Goal: Transaction & Acquisition: Purchase product/service

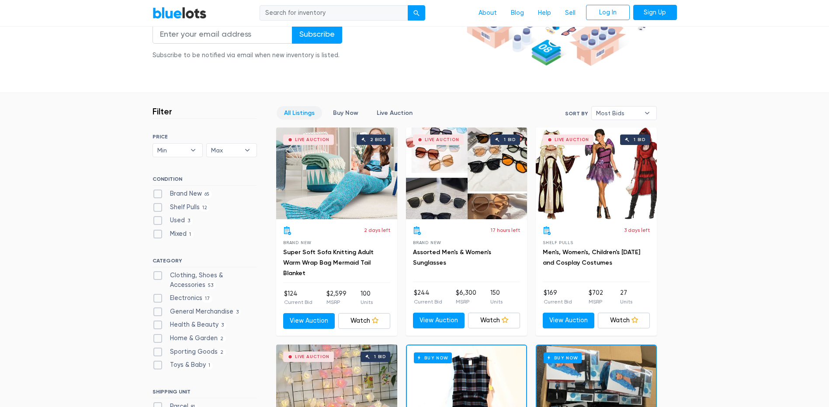
scroll to position [219, 0]
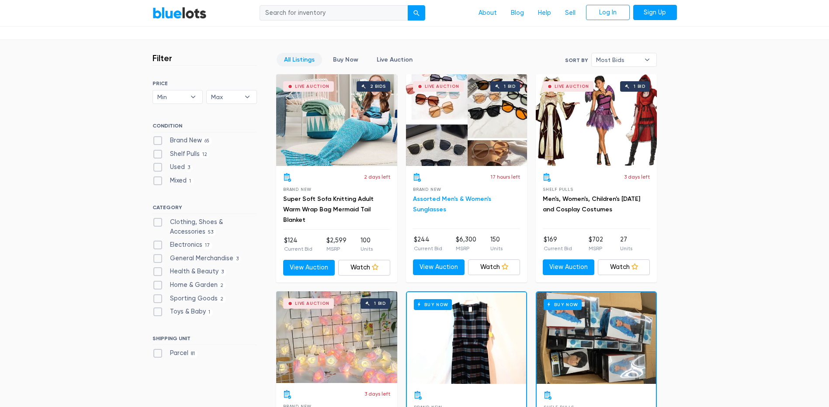
click at [442, 200] on link "Assorted Men's & Women's Sunglasses" at bounding box center [452, 204] width 78 height 18
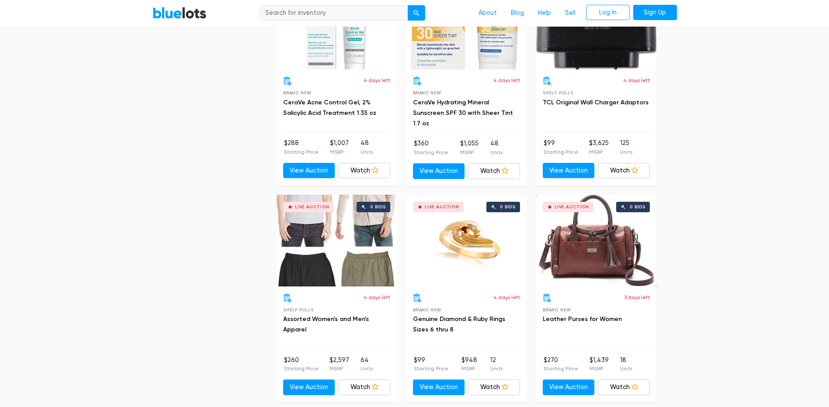
scroll to position [1661, 0]
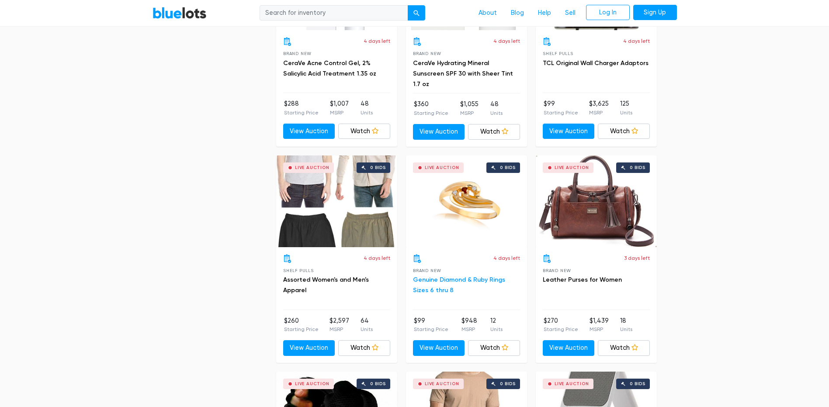
click at [461, 280] on link "Genuine Diamond & Ruby Rings Sizes 6 thru 8" at bounding box center [459, 285] width 92 height 18
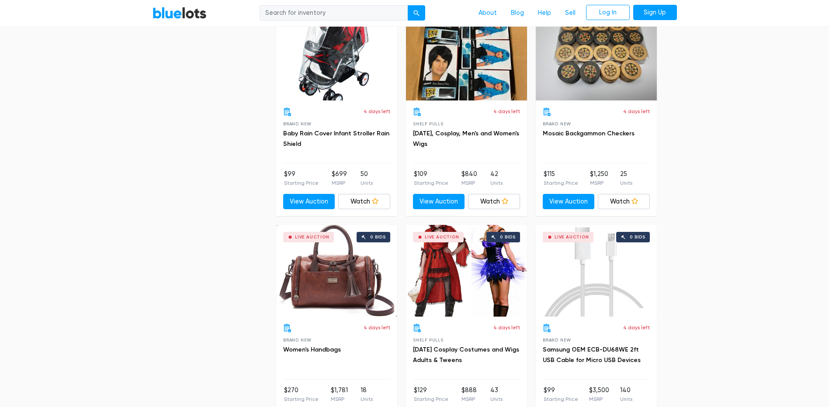
scroll to position [3321, 0]
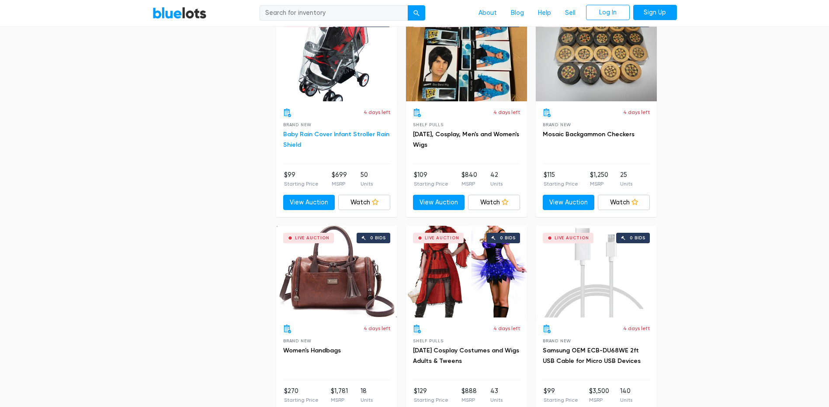
click at [341, 133] on link "Baby Rain Cover Infant Stroller Rain Shield" at bounding box center [336, 140] width 106 height 18
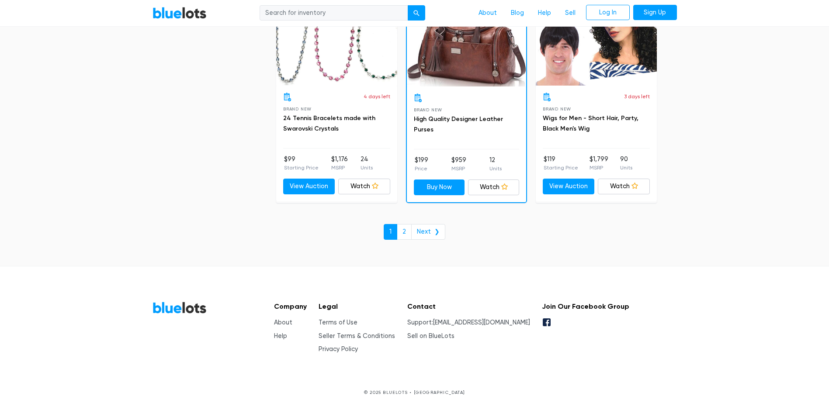
scroll to position [3771, 0]
click at [424, 231] on link "Next ❯" at bounding box center [428, 232] width 34 height 16
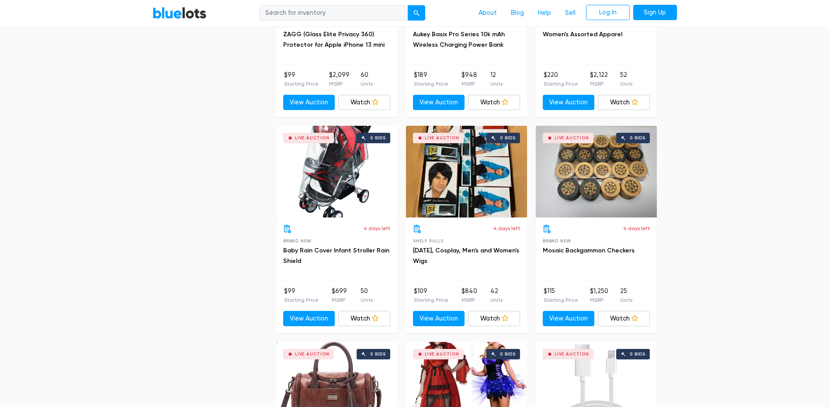
scroll to position [3203, 0]
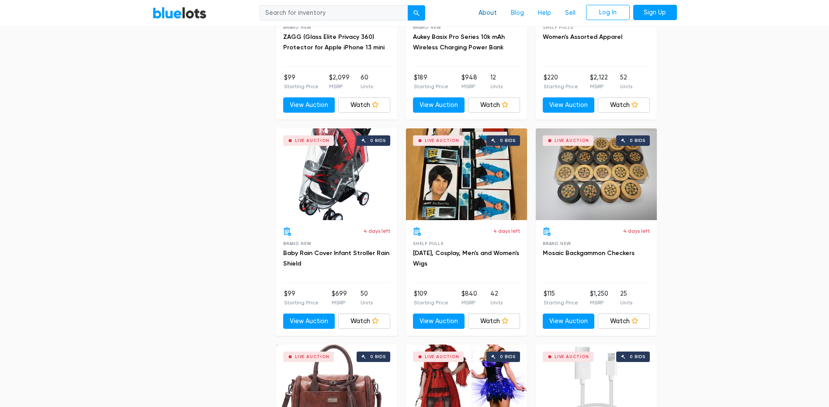
click at [487, 10] on link "About" at bounding box center [488, 13] width 32 height 17
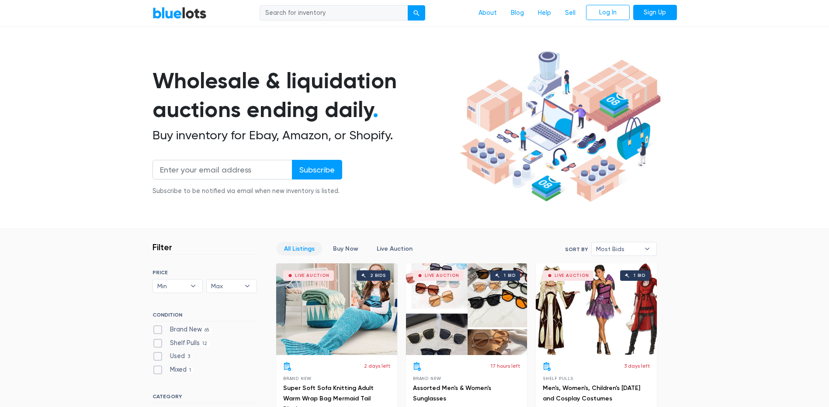
scroll to position [0, 0]
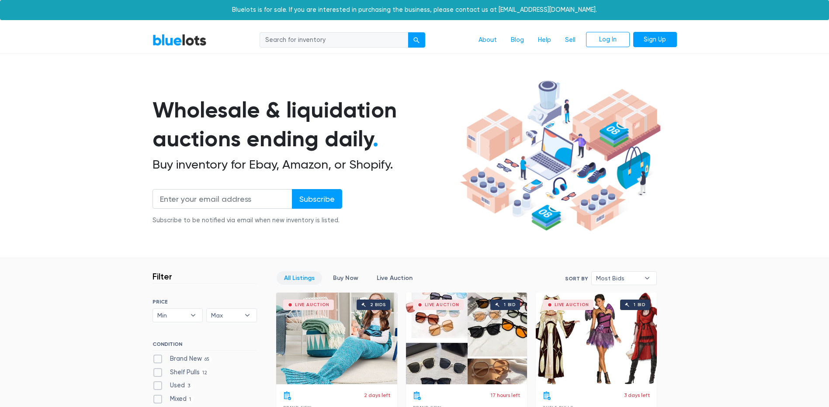
click at [326, 44] on input "search" at bounding box center [334, 40] width 149 height 16
click at [352, 41] on input "search" at bounding box center [334, 40] width 149 height 16
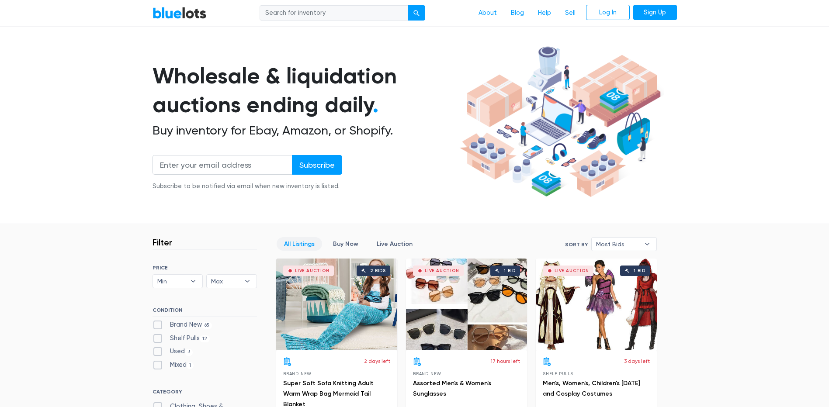
scroll to position [87, 0]
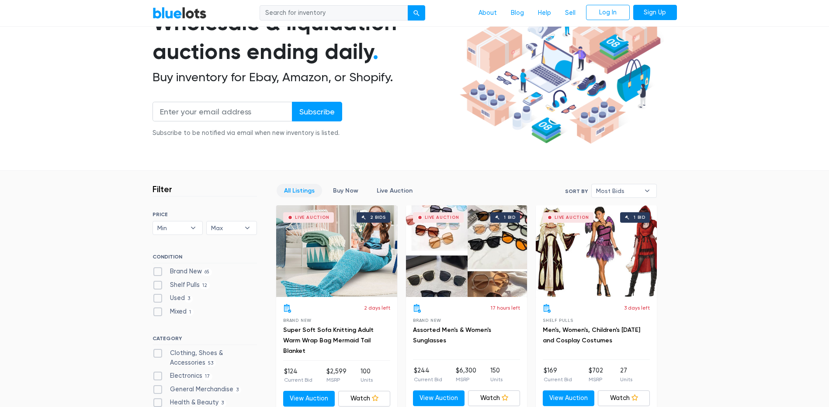
click at [177, 272] on label "Brand New 65" at bounding box center [183, 272] width 60 height 10
click at [158, 272] on New"] "Brand New 65" at bounding box center [156, 270] width 6 height 6
checkbox New"] "true"
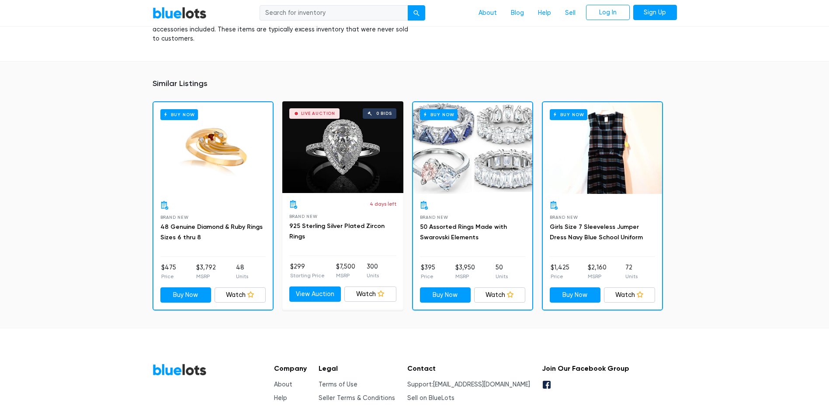
scroll to position [612, 0]
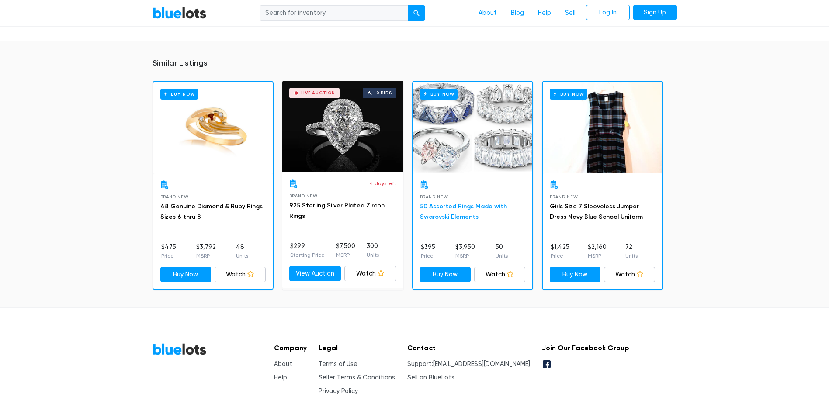
click at [462, 204] on link "50 Assorted Rings Made with Swarovski Elements" at bounding box center [463, 212] width 87 height 18
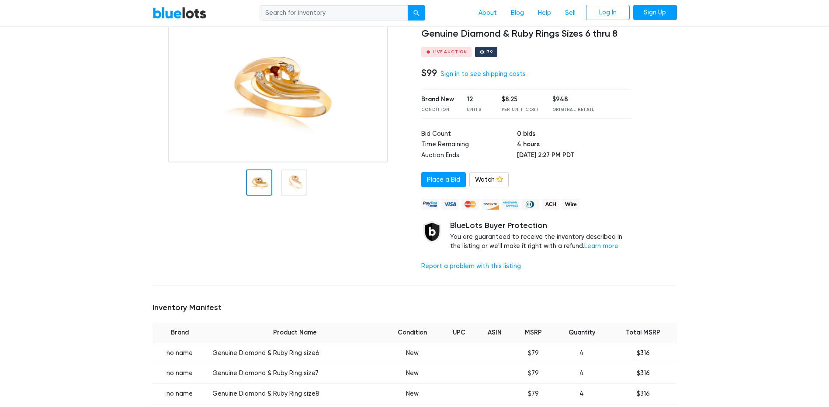
scroll to position [0, 0]
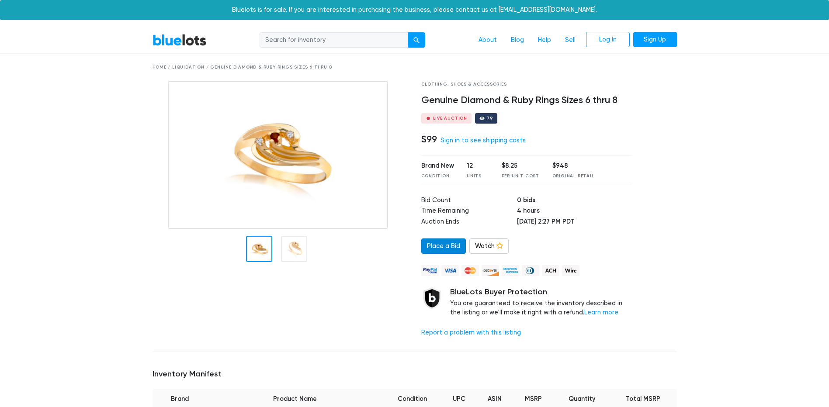
click at [452, 245] on link "Place a Bid" at bounding box center [443, 247] width 45 height 16
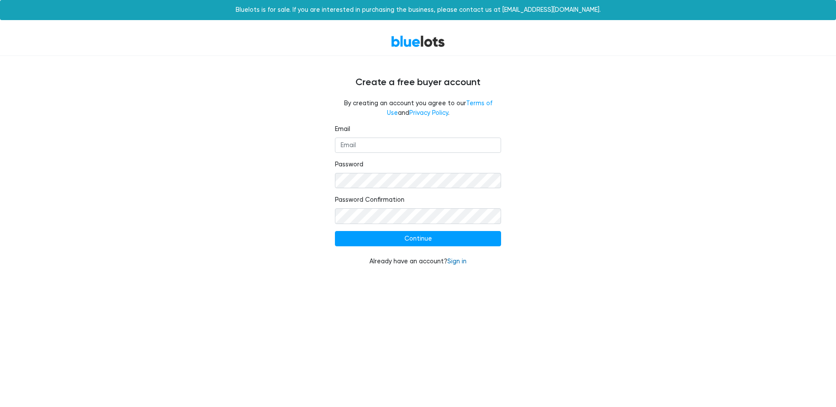
click at [459, 260] on link "Sign in" at bounding box center [456, 261] width 19 height 7
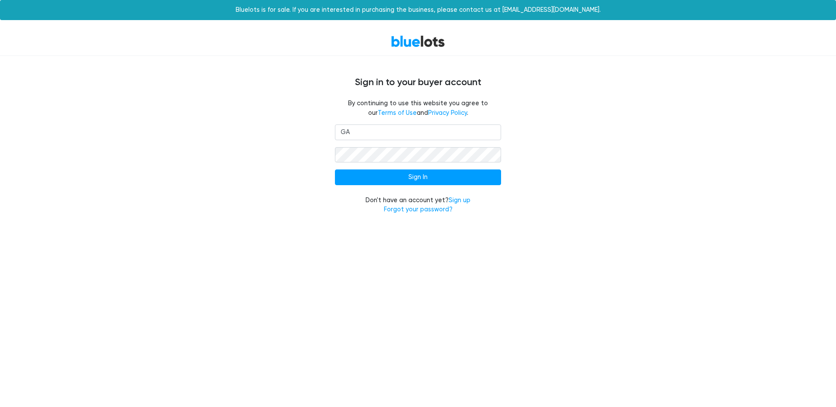
type input "G"
type input "gabrielgarciaarteaga91@gmail.com"
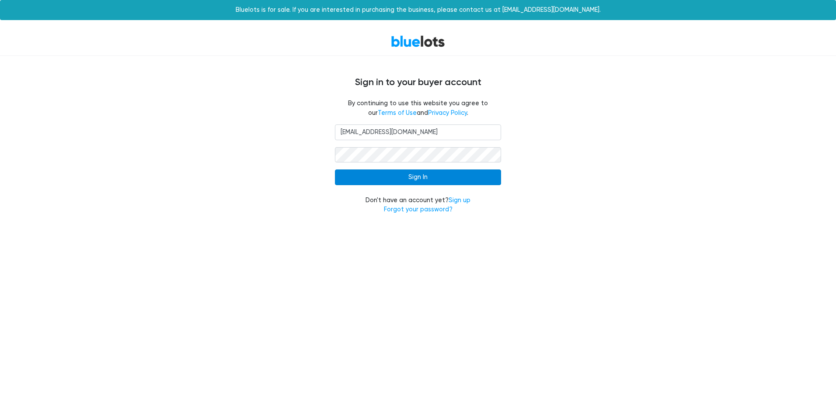
click at [440, 175] on input "Sign In" at bounding box center [418, 178] width 166 height 16
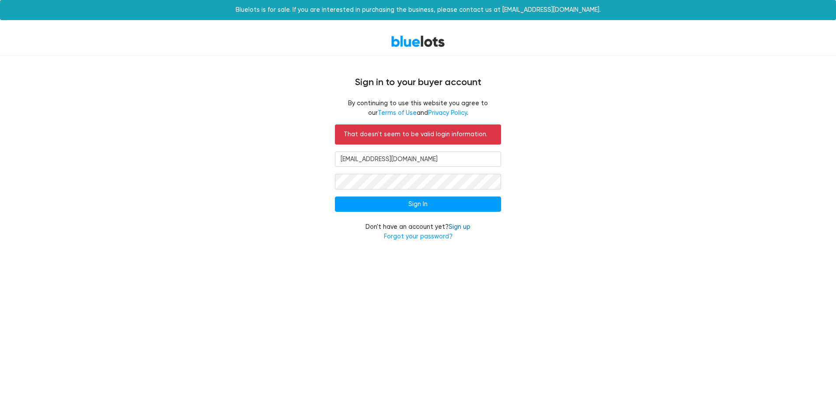
click at [460, 227] on link "Sign up" at bounding box center [459, 226] width 22 height 7
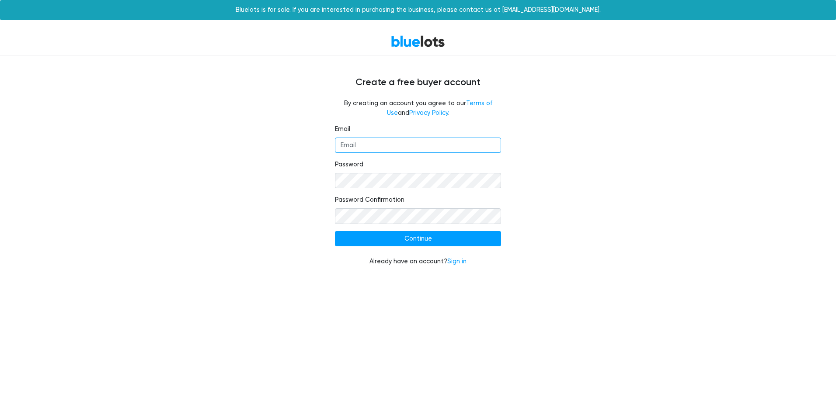
click at [375, 147] on input "Email" at bounding box center [418, 146] width 166 height 16
type input "[EMAIL_ADDRESS][DOMAIN_NAME]"
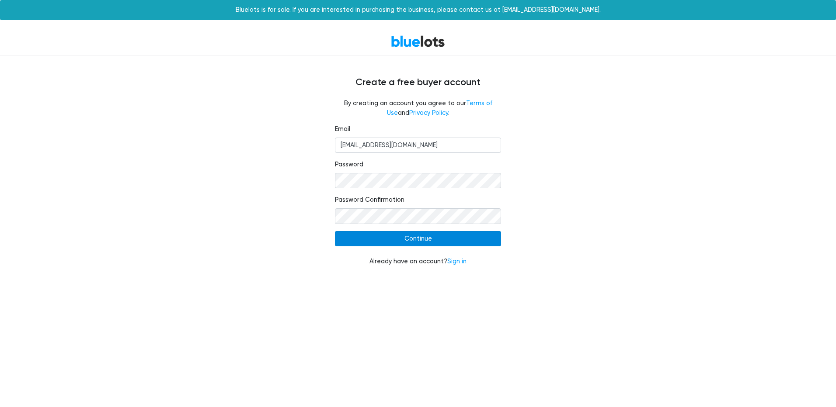
click at [399, 236] on input "Continue" at bounding box center [418, 239] width 166 height 16
click at [421, 243] on input "Continue" at bounding box center [418, 239] width 166 height 16
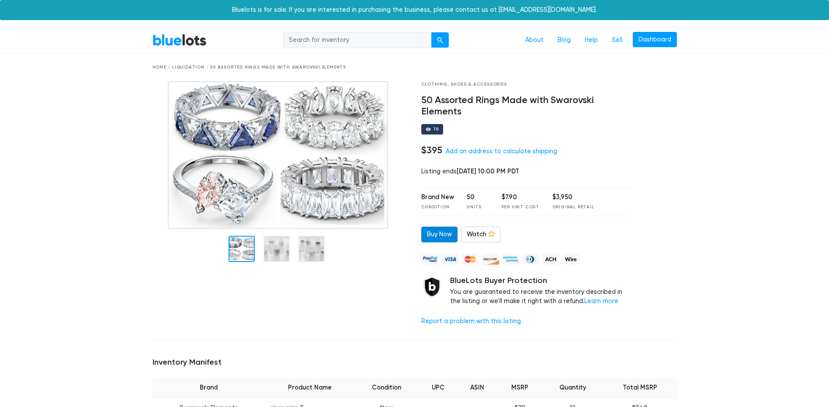
click at [450, 234] on link "Buy Now" at bounding box center [439, 235] width 36 height 16
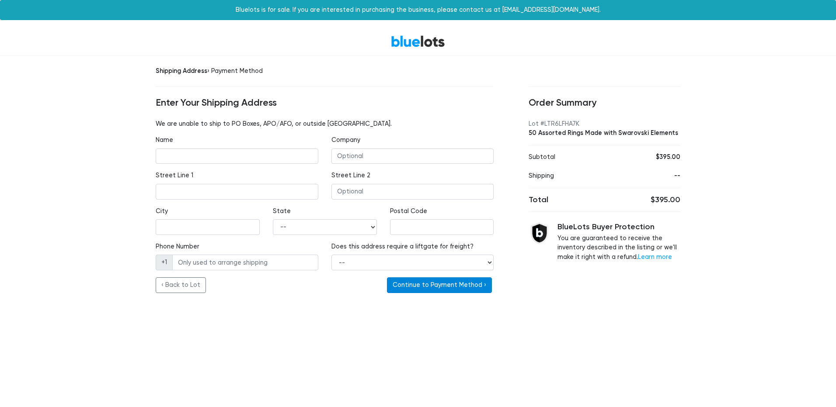
click at [442, 291] on button "Continue to Payment Method ›" at bounding box center [439, 286] width 105 height 16
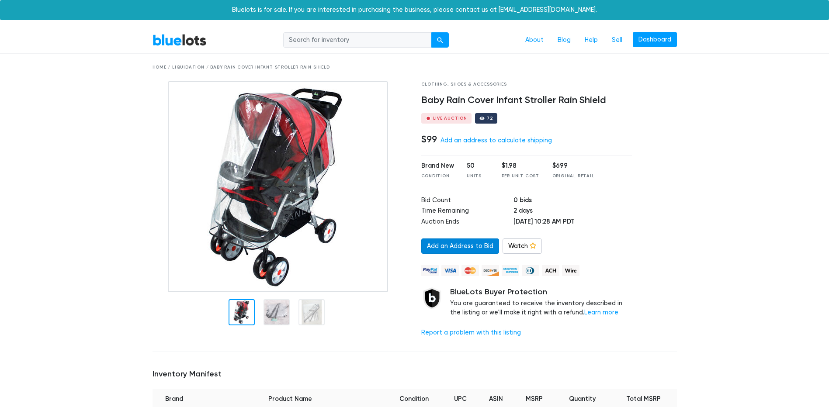
click at [476, 245] on link "Add an Address to Bid" at bounding box center [460, 247] width 78 height 16
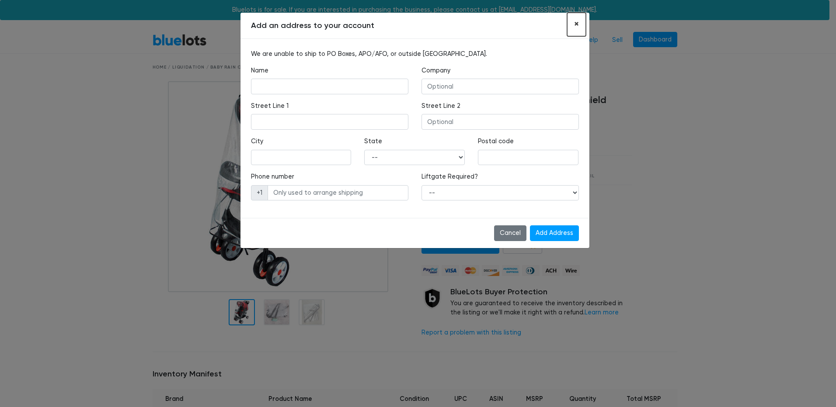
click at [578, 22] on span "×" at bounding box center [576, 23] width 5 height 11
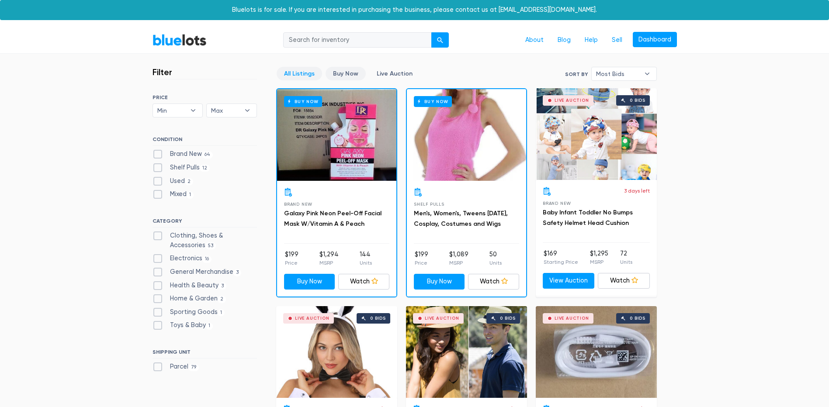
click at [339, 72] on link "Buy Now" at bounding box center [346, 74] width 40 height 14
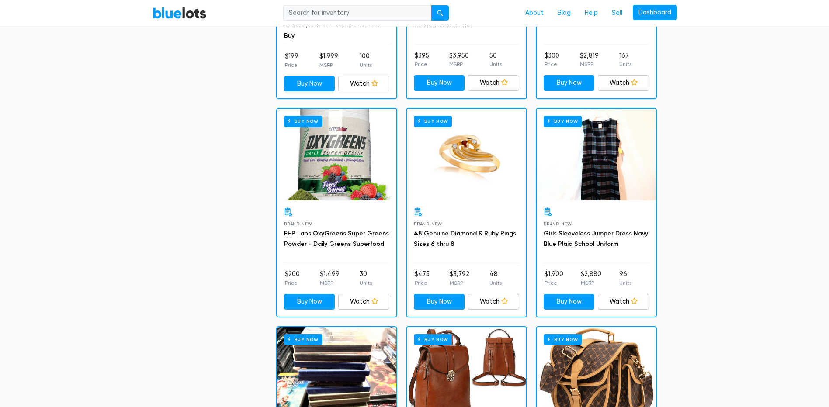
scroll to position [1940, 0]
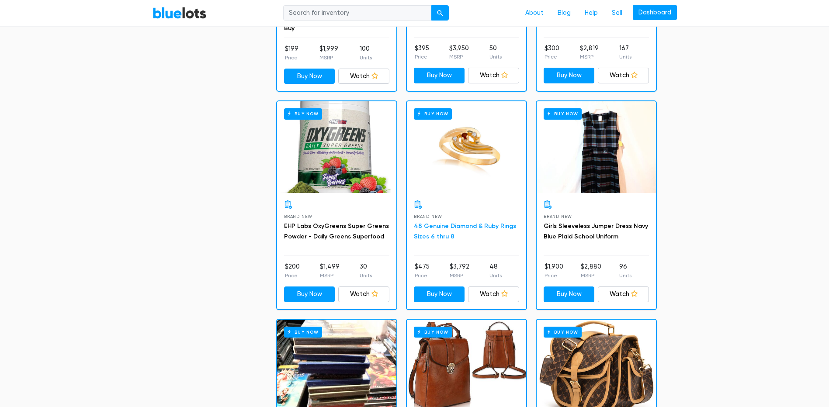
click at [451, 225] on link "48 Genuine Diamond & Ruby Rings Sizes 6 thru 8" at bounding box center [465, 231] width 102 height 18
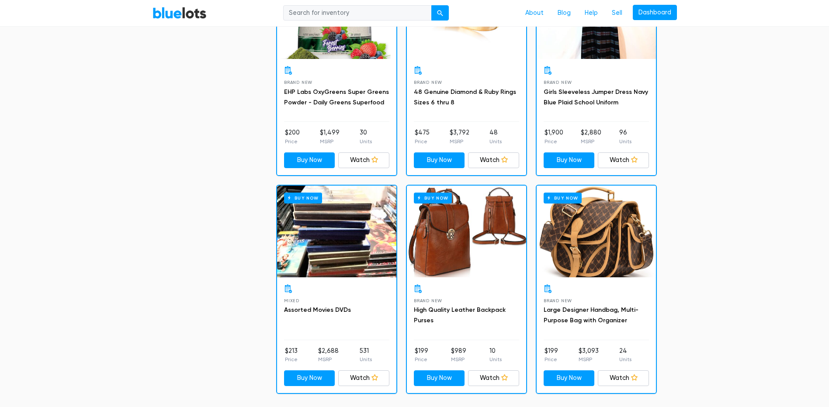
scroll to position [2162, 0]
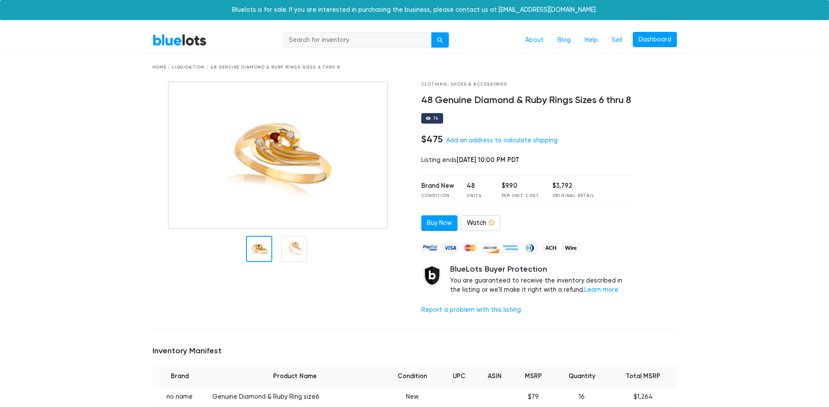
click at [276, 143] on img at bounding box center [278, 155] width 220 height 148
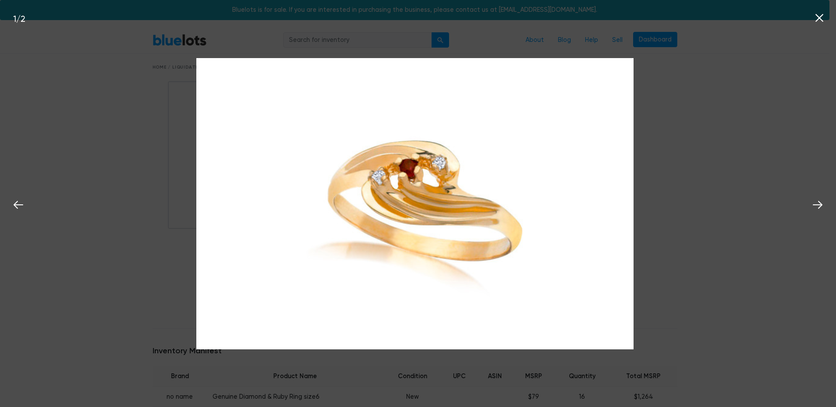
drag, startPoint x: 546, startPoint y: 188, endPoint x: 521, endPoint y: 191, distance: 25.2
click at [521, 191] on img at bounding box center [414, 204] width 437 height 292
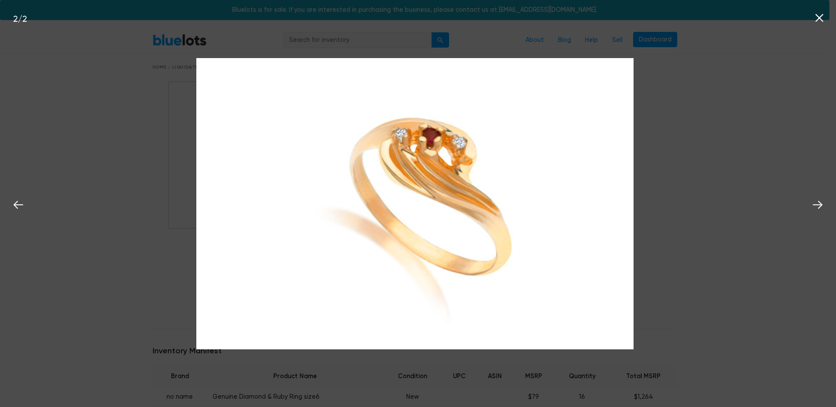
click at [795, 195] on div "2 / 2" at bounding box center [418, 203] width 836 height 407
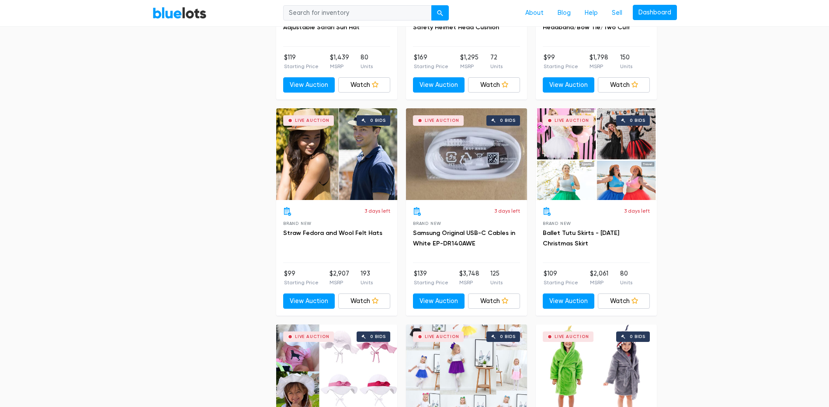
scroll to position [3382, 0]
